Goal: Task Accomplishment & Management: Use online tool/utility

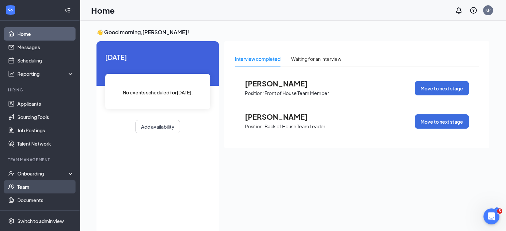
click at [43, 187] on link "Team" at bounding box center [45, 186] width 57 height 13
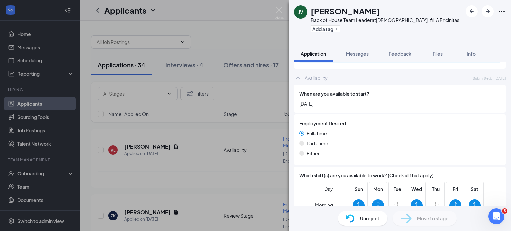
scroll to position [259, 0]
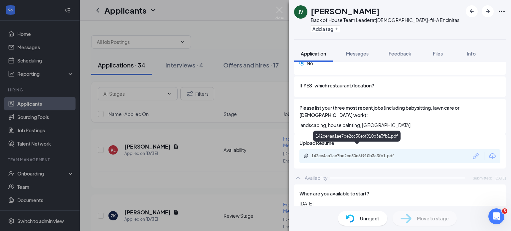
click at [350, 153] on div "142ce4aa1ae7be2cc50e6f910b3a3fb1.pdf" at bounding box center [357, 155] width 93 height 5
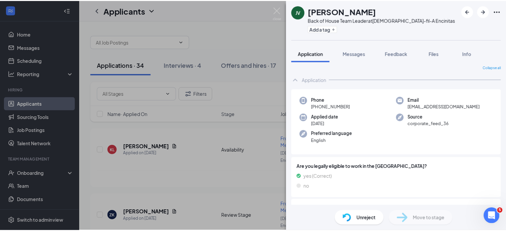
scroll to position [0, 0]
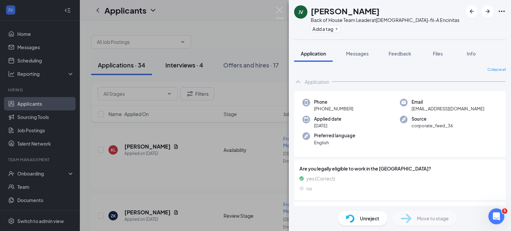
drag, startPoint x: 208, startPoint y: 41, endPoint x: 186, endPoint y: 66, distance: 33.7
click at [208, 41] on div "JV jaden villanueva Back of House Team Leader at Chick-fil-A Encinitas Add a ta…" at bounding box center [255, 115] width 511 height 231
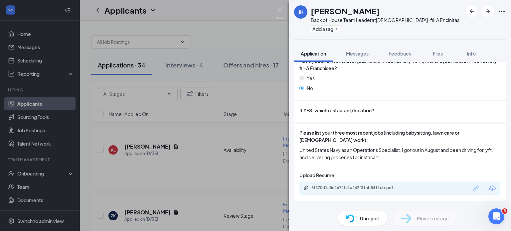
scroll to position [200, 0]
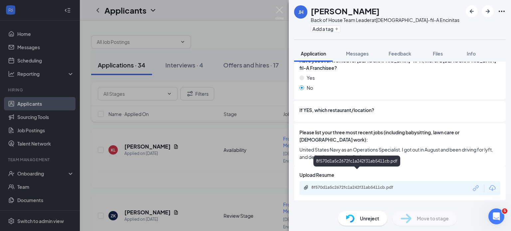
click at [353, 185] on div "8f570d1a5c2672fc1a242f31ab5411cb.pdf" at bounding box center [357, 187] width 93 height 5
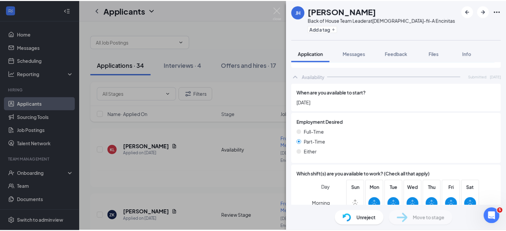
scroll to position [299, 0]
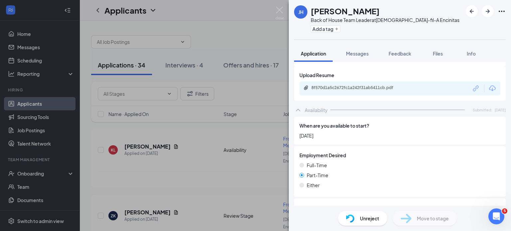
click at [253, 88] on div "JH Joshua Holderfield Back of House Team Leader at Chick-fil-A Encinitas Add a …" at bounding box center [255, 115] width 511 height 231
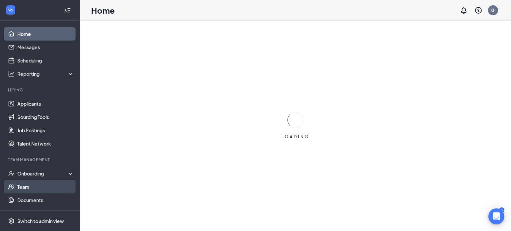
click at [33, 185] on link "Team" at bounding box center [45, 186] width 57 height 13
